Goal: Check status: Check status

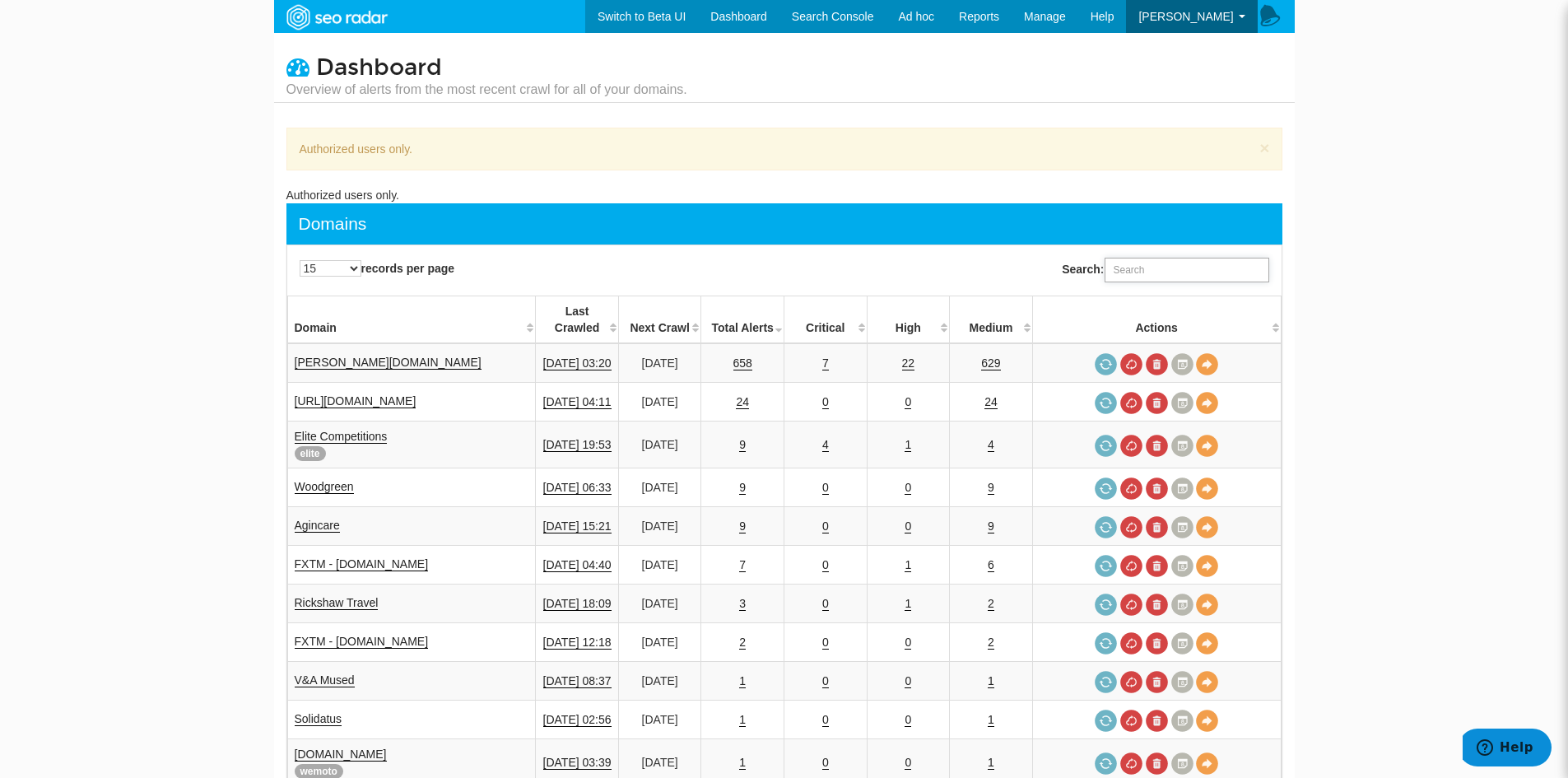
click at [1136, 273] on input "Search:" at bounding box center [1187, 270] width 164 height 25
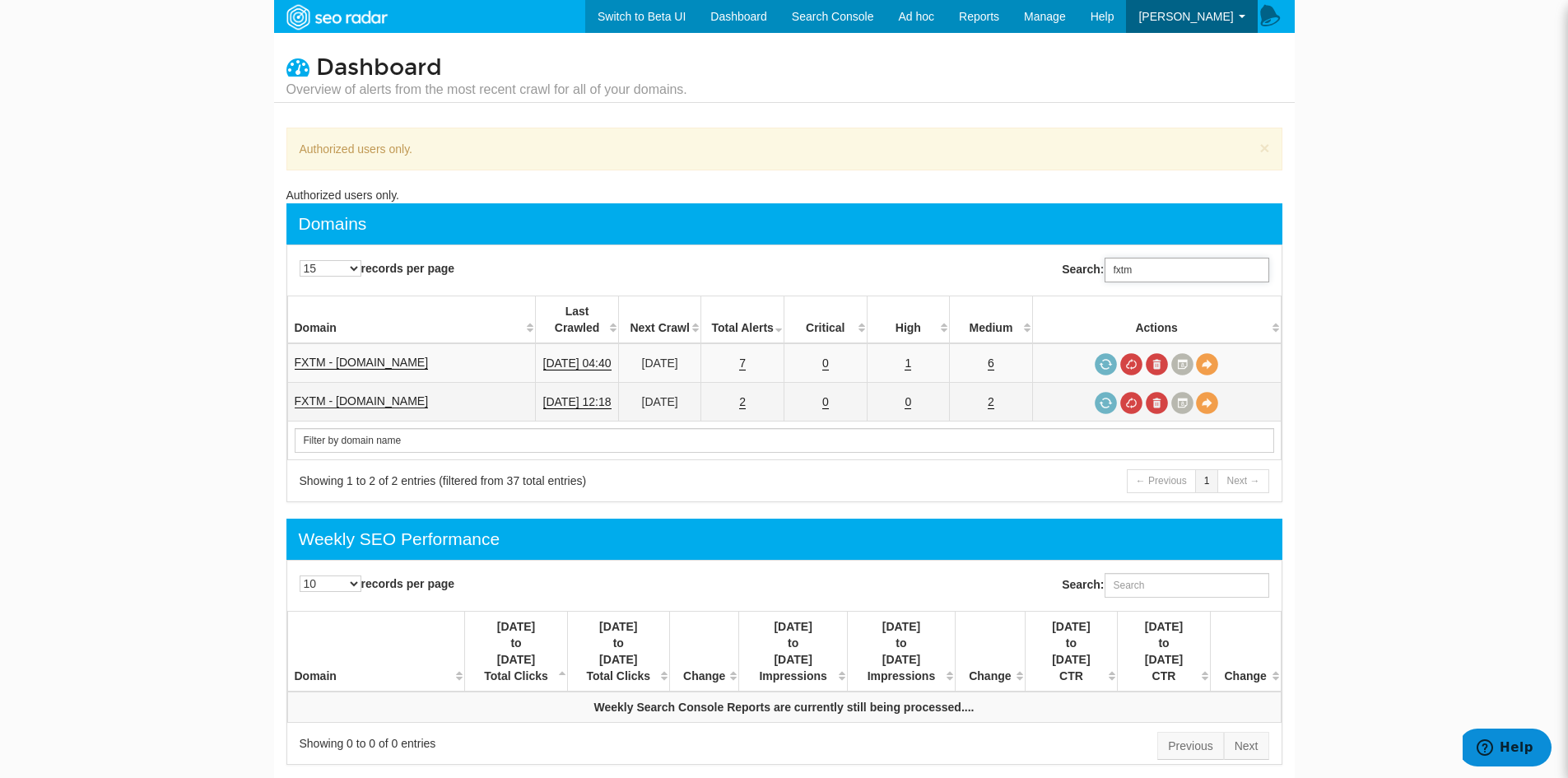
type input "fxtm"
click at [348, 395] on link "FXTM - [DOMAIN_NAME]" at bounding box center [362, 401] width 135 height 14
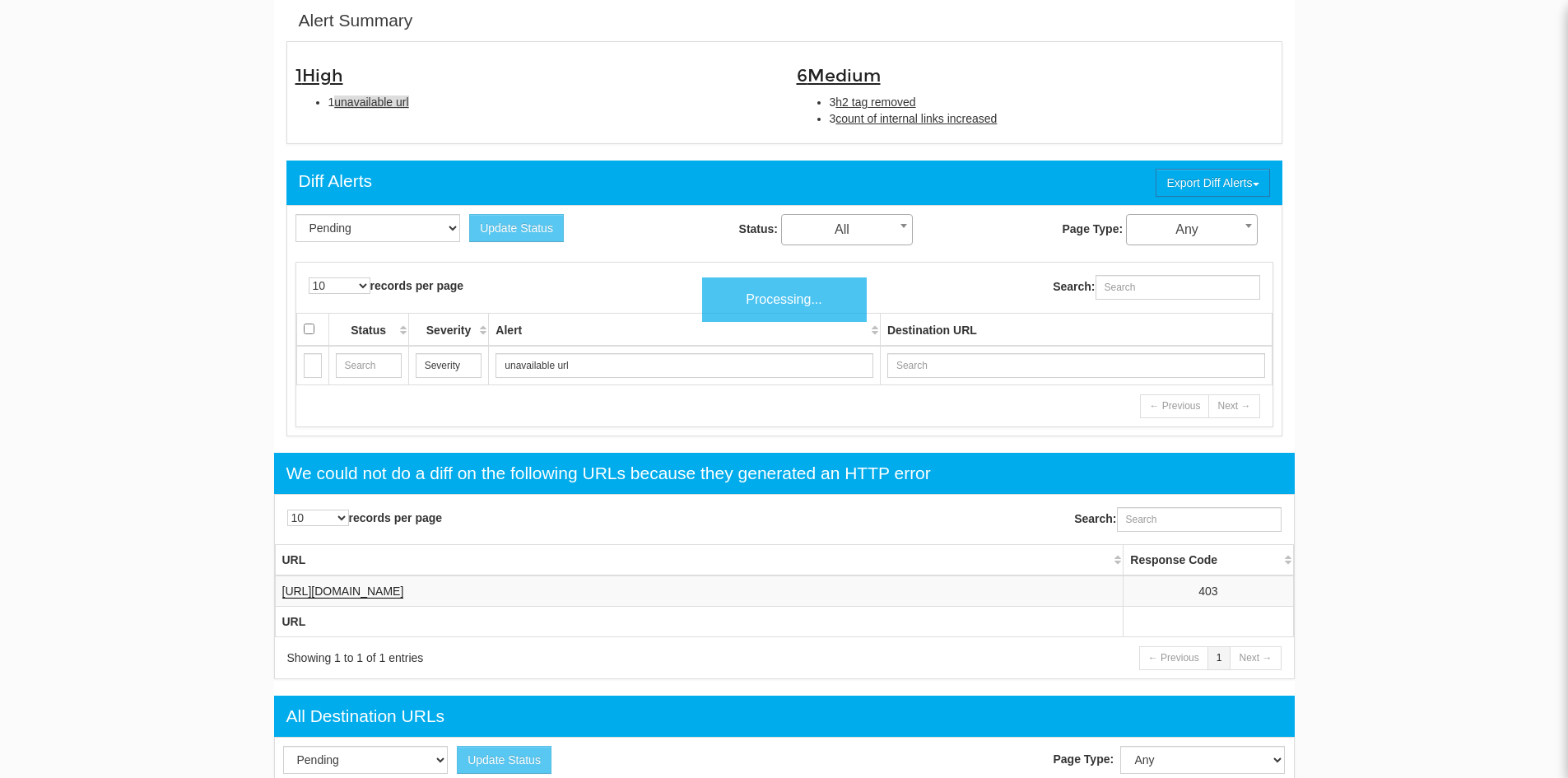
scroll to position [66, 0]
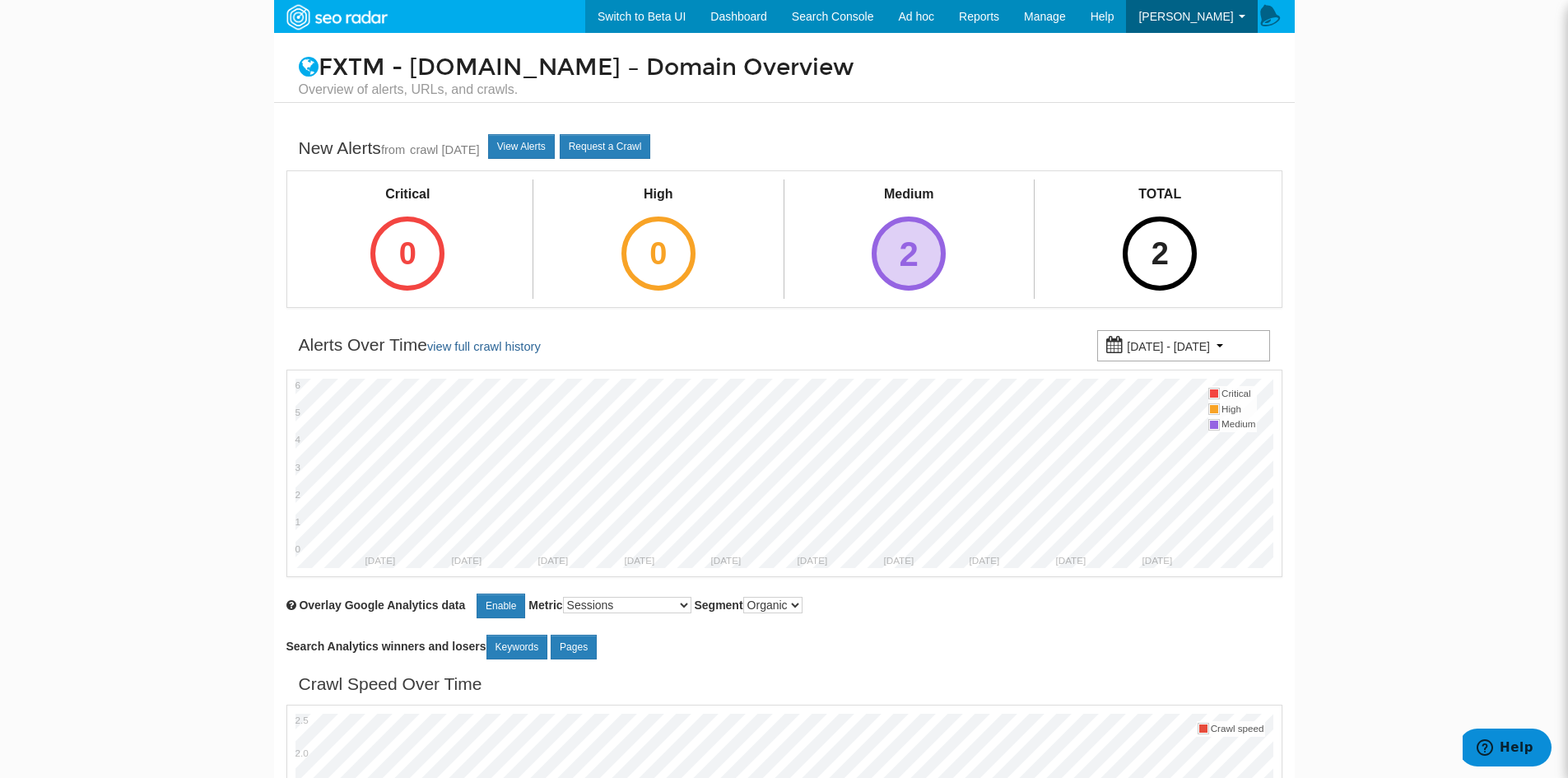
click at [917, 266] on div "2" at bounding box center [909, 253] width 74 height 74
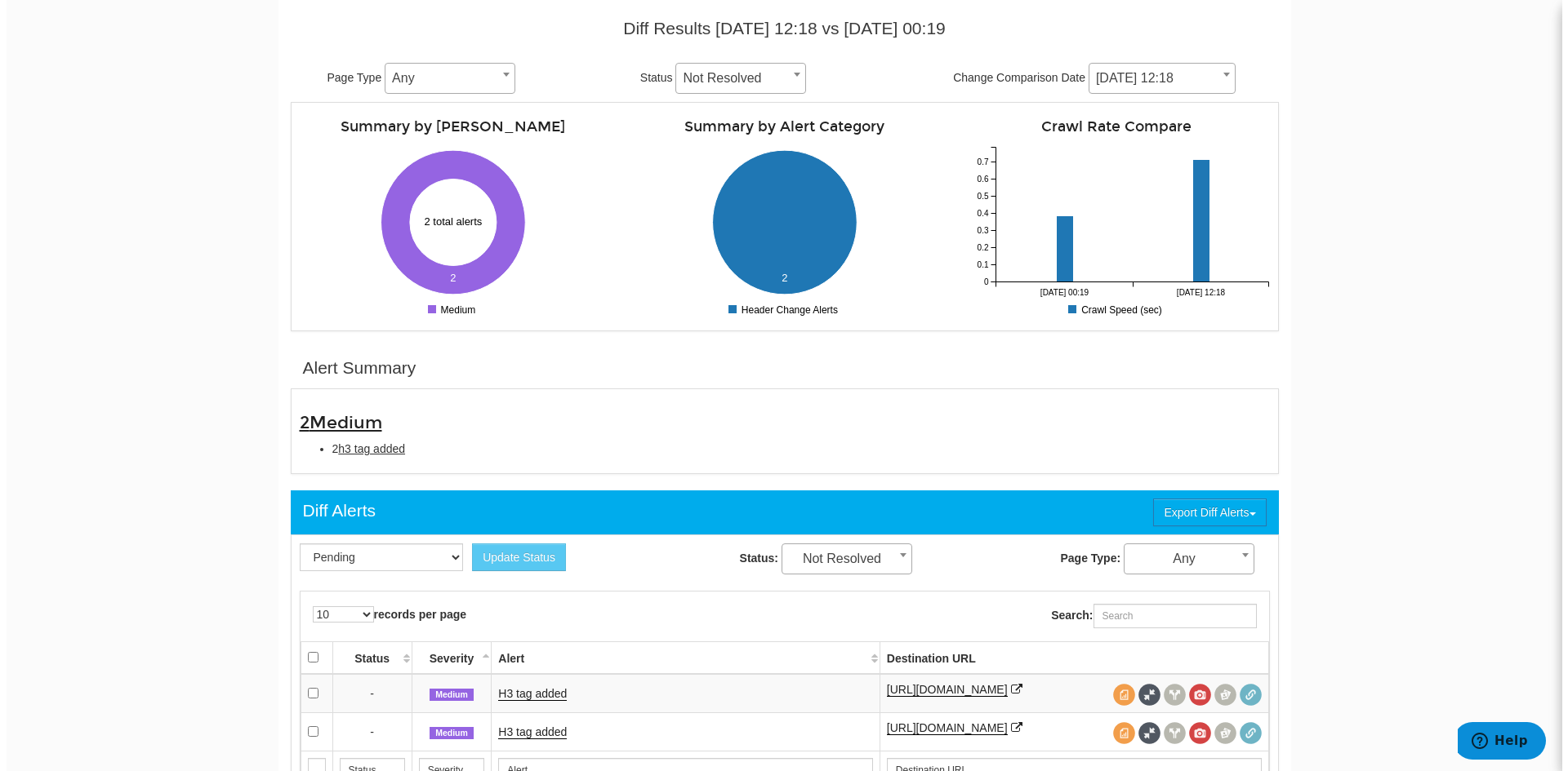
scroll to position [327, 0]
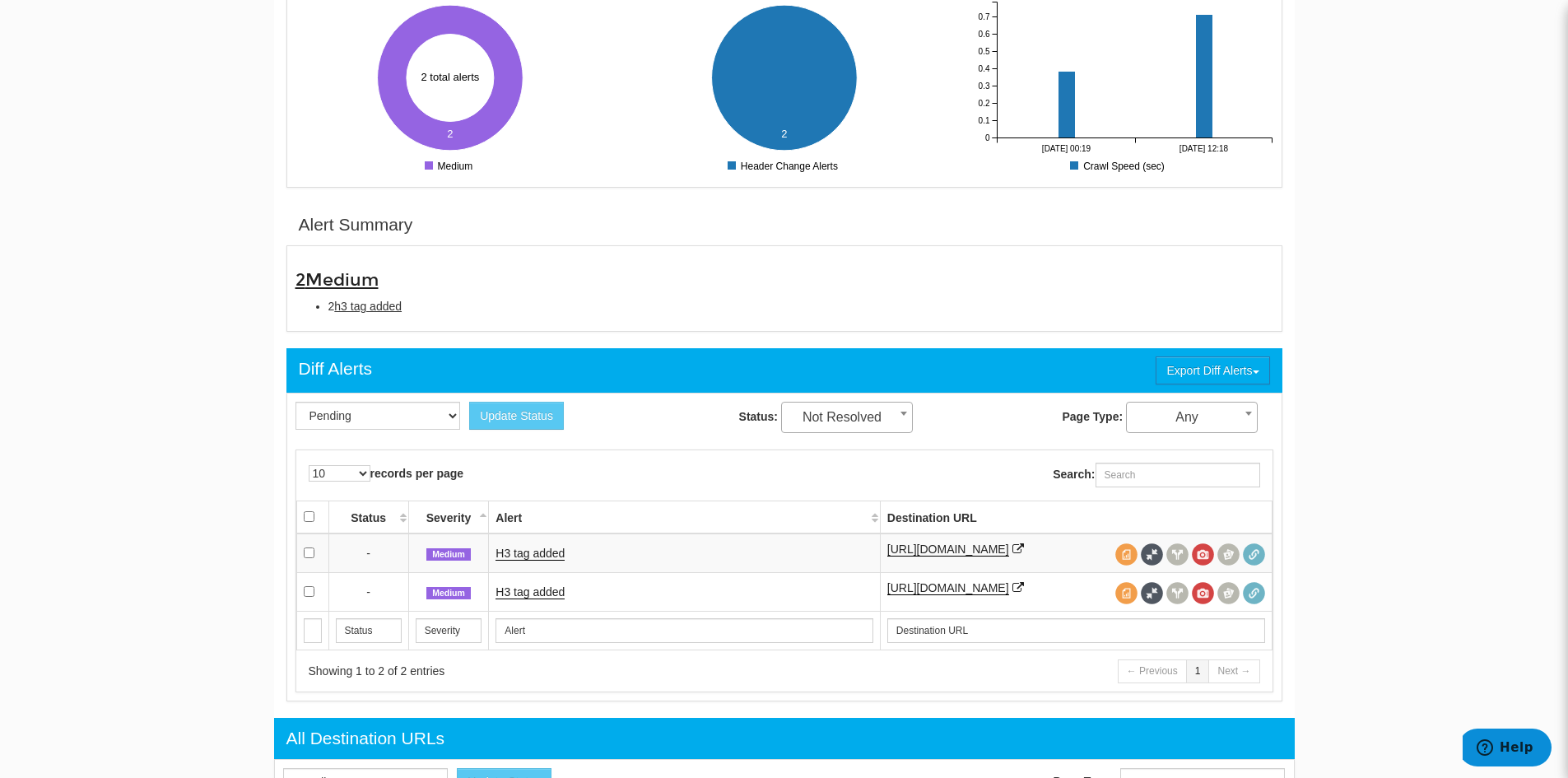
click at [549, 564] on td "H3 tag added" at bounding box center [684, 553] width 391 height 40
click at [546, 556] on link "H3 tag added" at bounding box center [530, 553] width 70 height 14
